Goal: Information Seeking & Learning: Learn about a topic

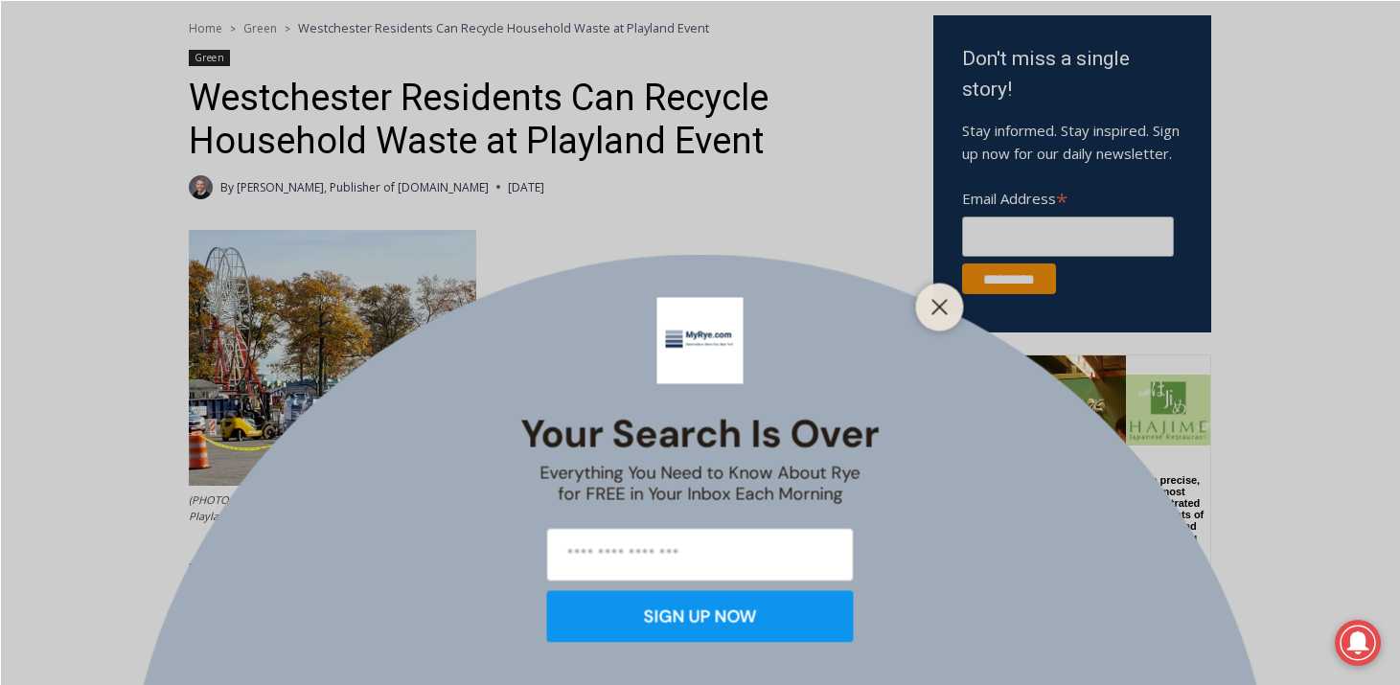
scroll to position [617, 0]
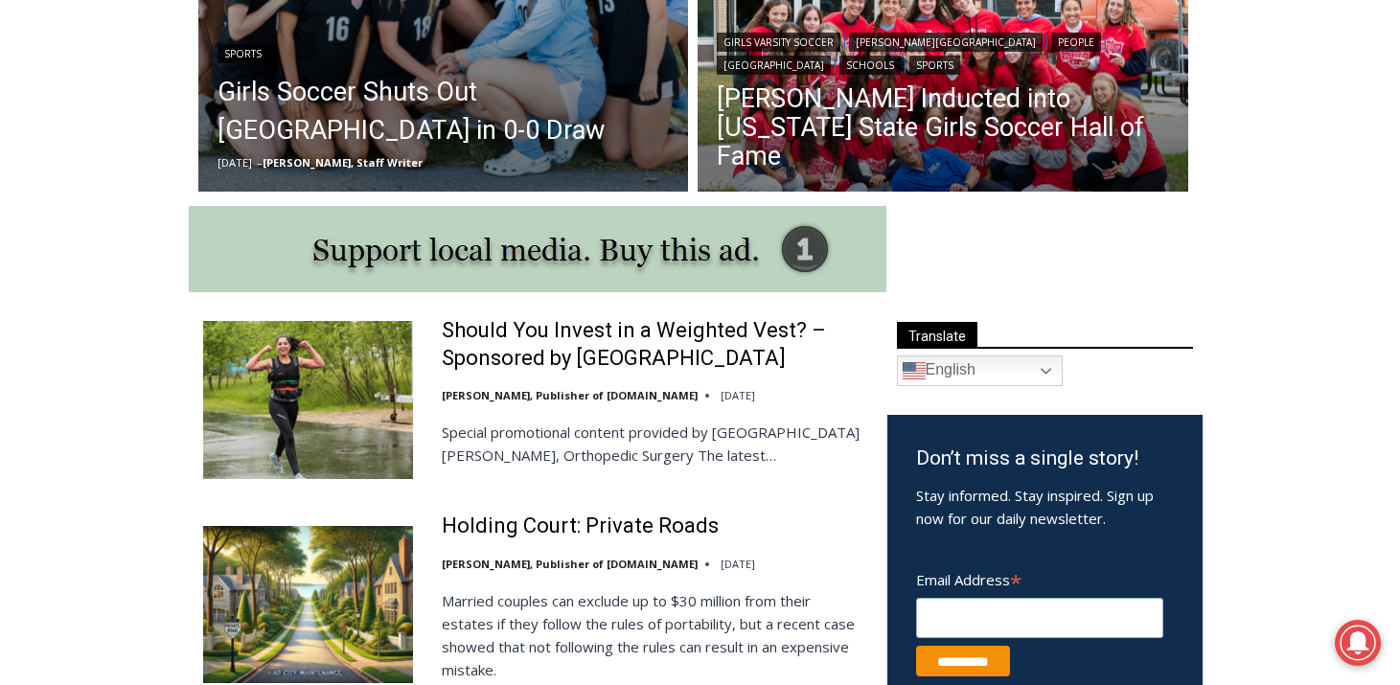
scroll to position [835, 0]
